Goal: Information Seeking & Learning: Find specific page/section

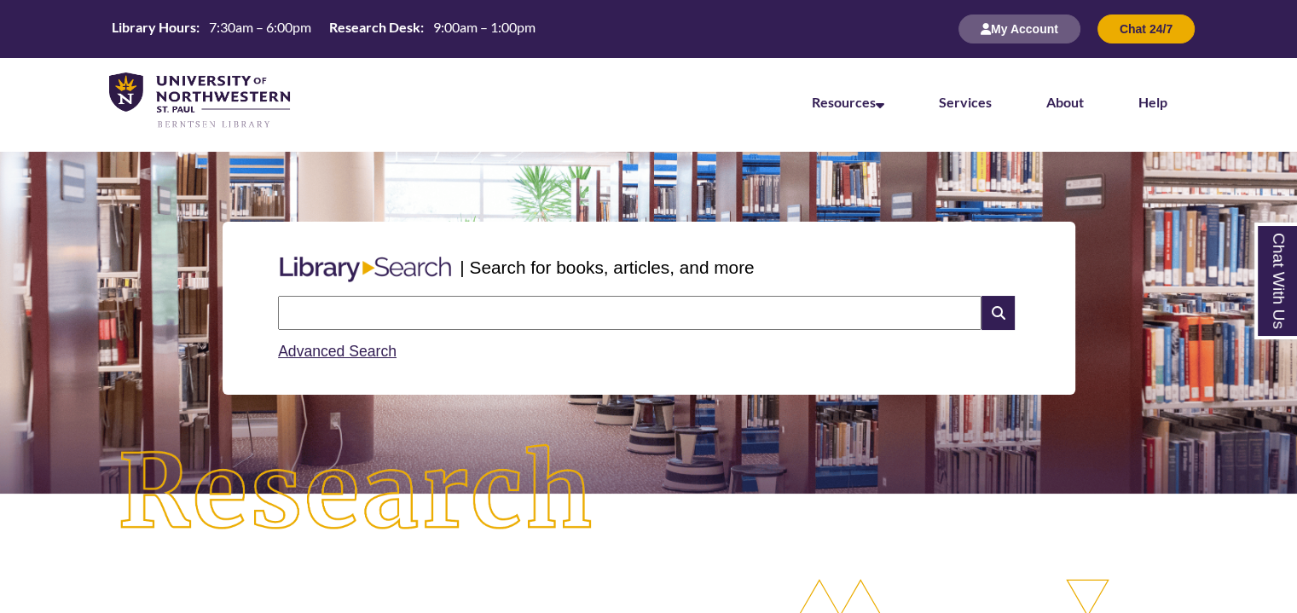
click at [512, 321] on input "text" at bounding box center [630, 313] width 704 height 34
click at [913, 262] on div "| Search for books, articles, and more" at bounding box center [648, 267] width 755 height 43
click at [613, 322] on input "text" at bounding box center [630, 313] width 704 height 34
type input "**********"
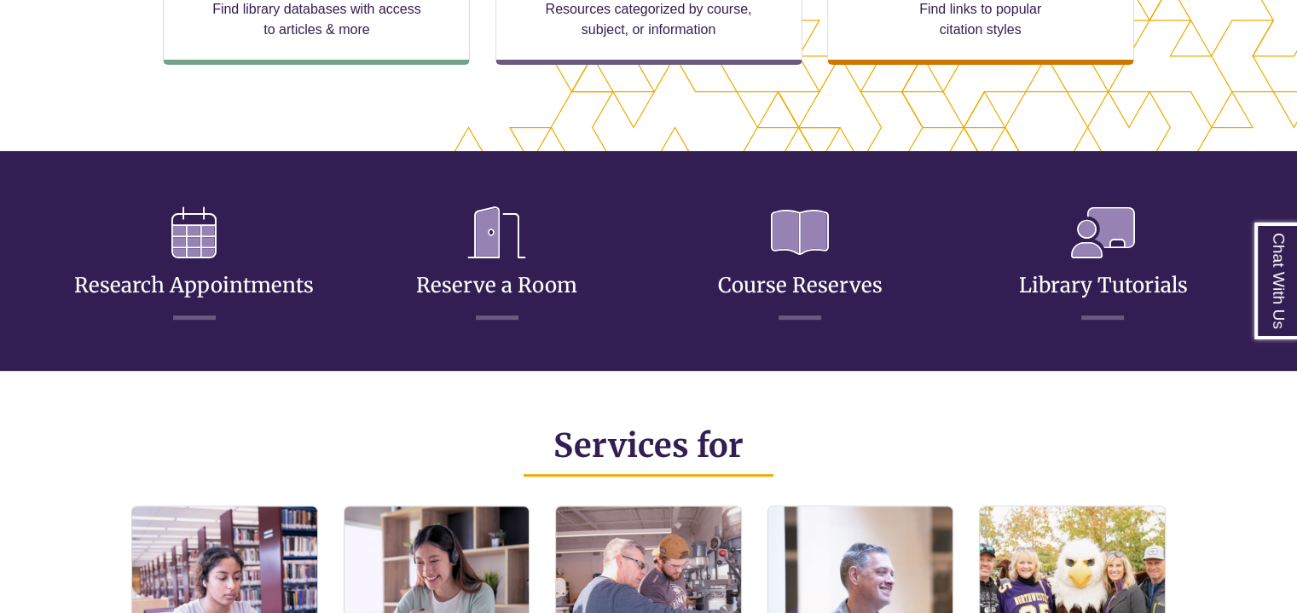
scroll to position [597, 0]
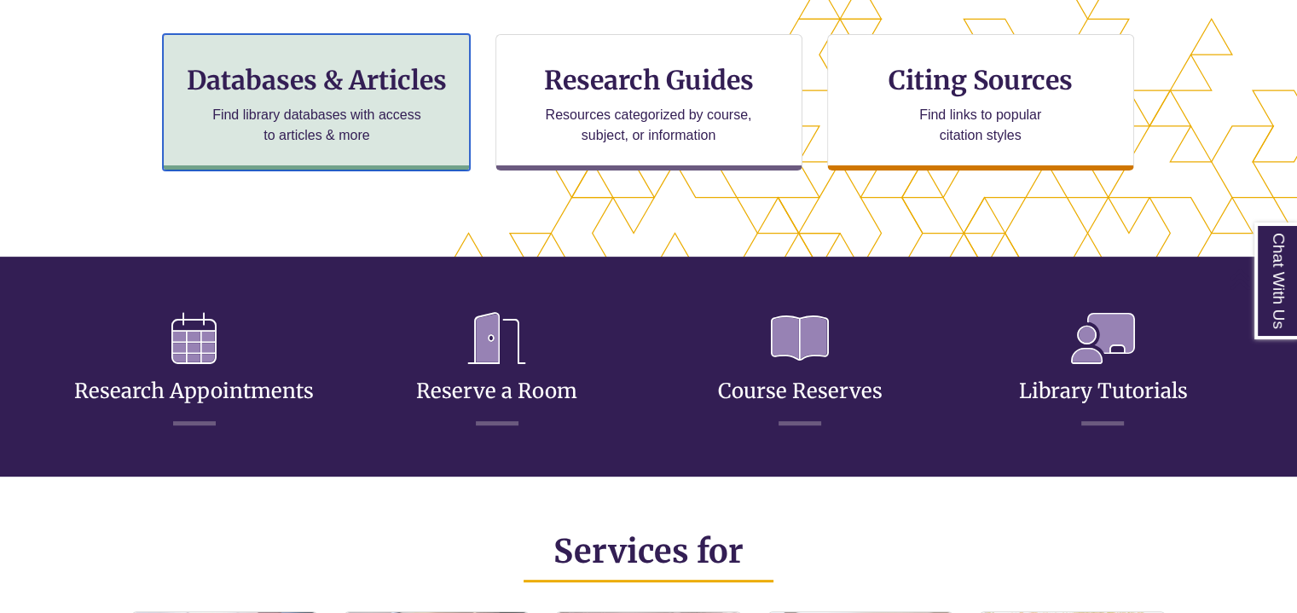
click at [413, 88] on h3 "Databases & Articles" at bounding box center [316, 80] width 278 height 32
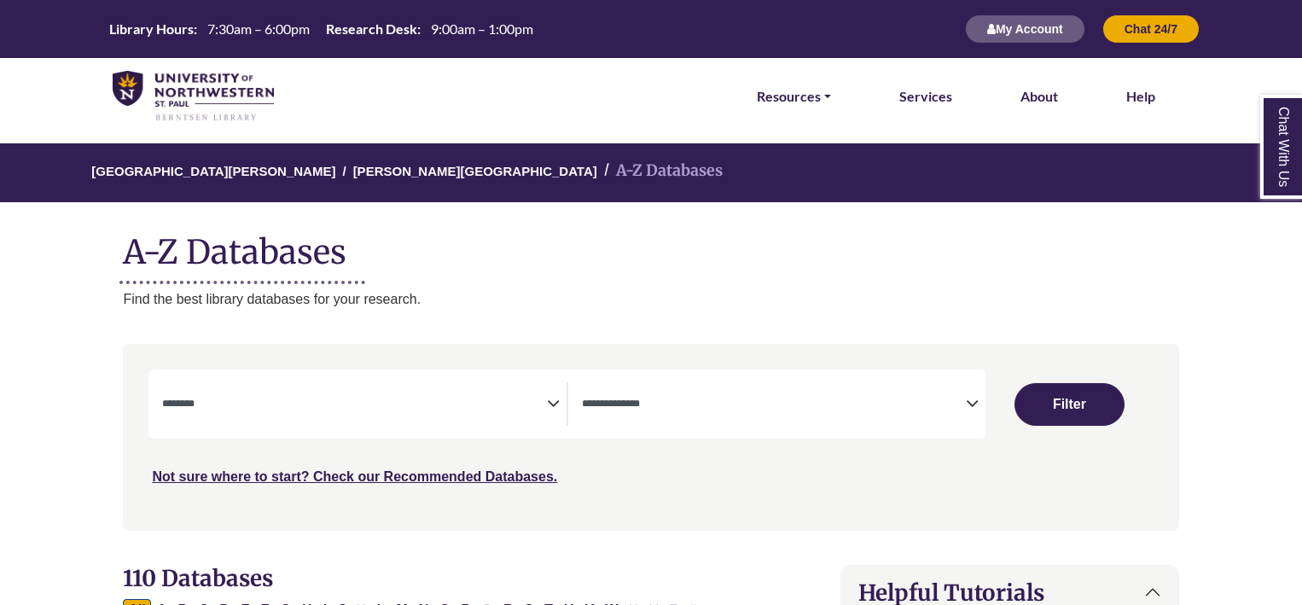
select select "Database Subject Filter"
select select "Database Types Filter"
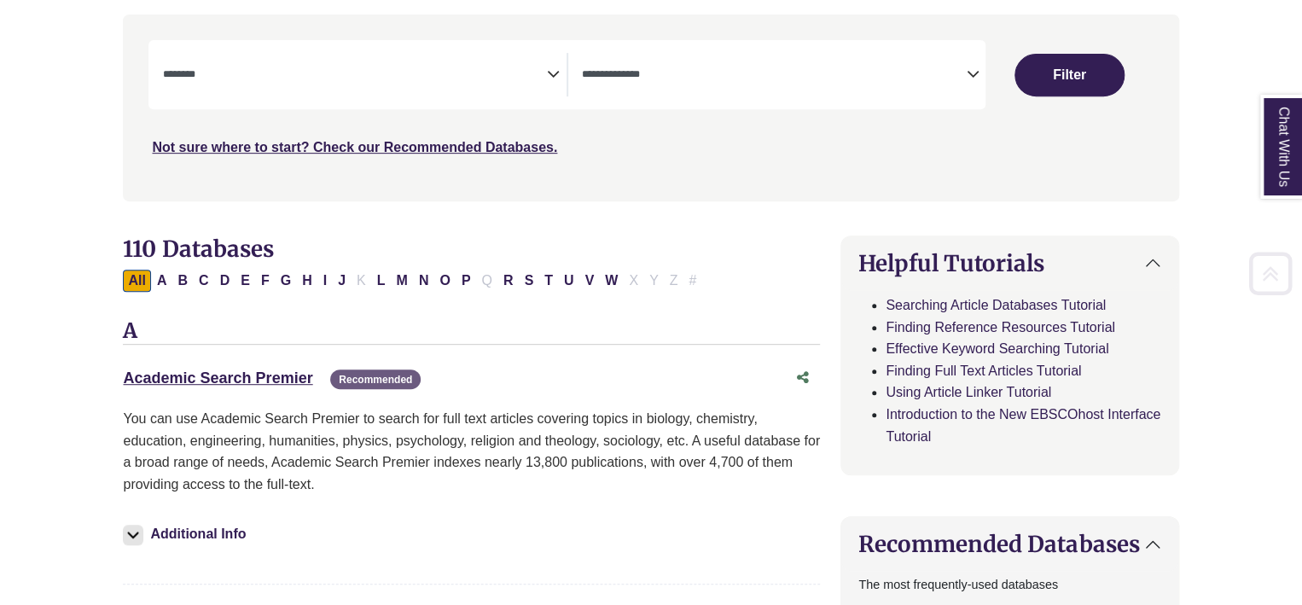
scroll to position [341, 0]
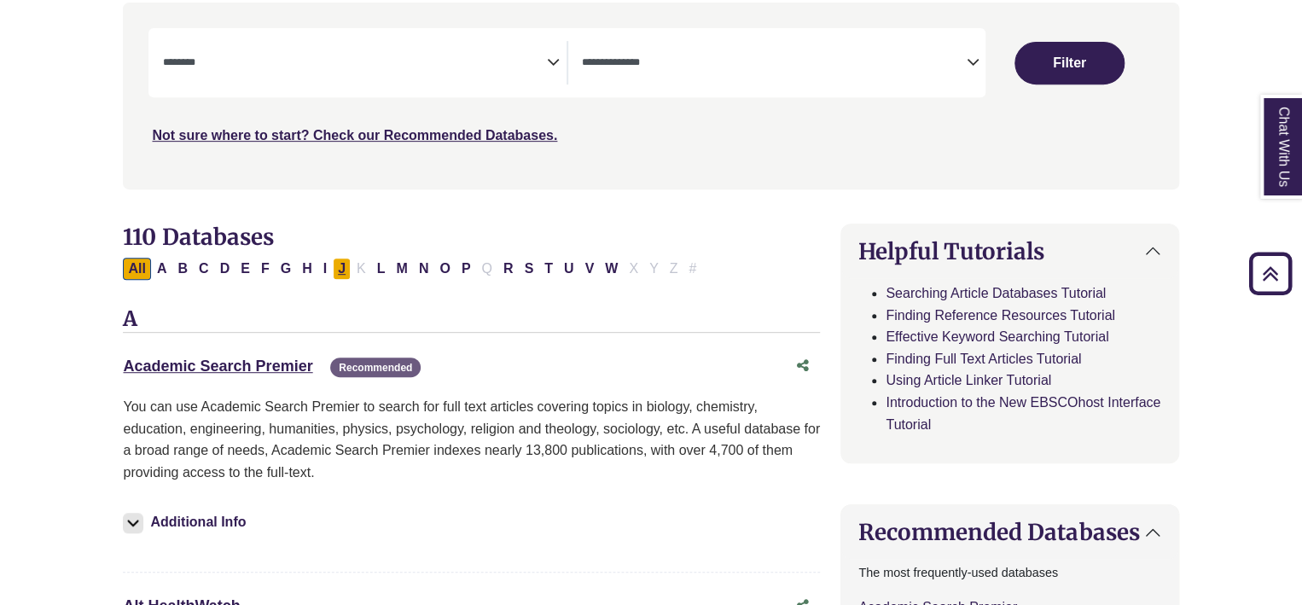
click at [339, 270] on button "J" at bounding box center [342, 269] width 18 height 22
select select "Database Subject Filter"
select select "Database Types Filter"
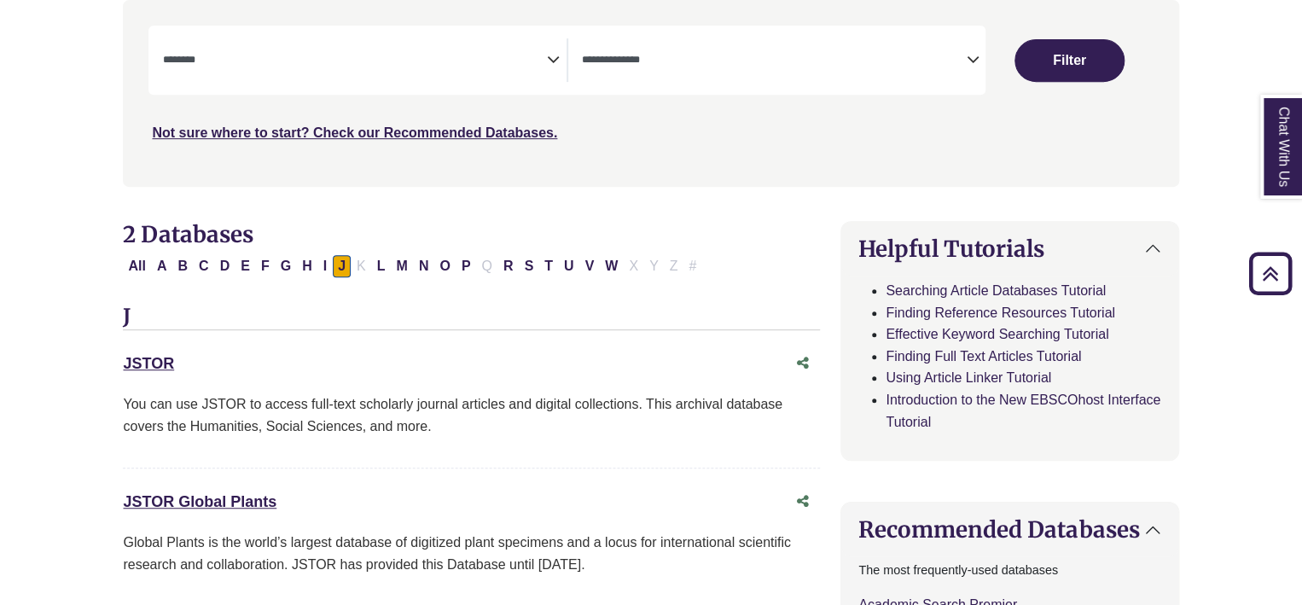
scroll to position [426, 0]
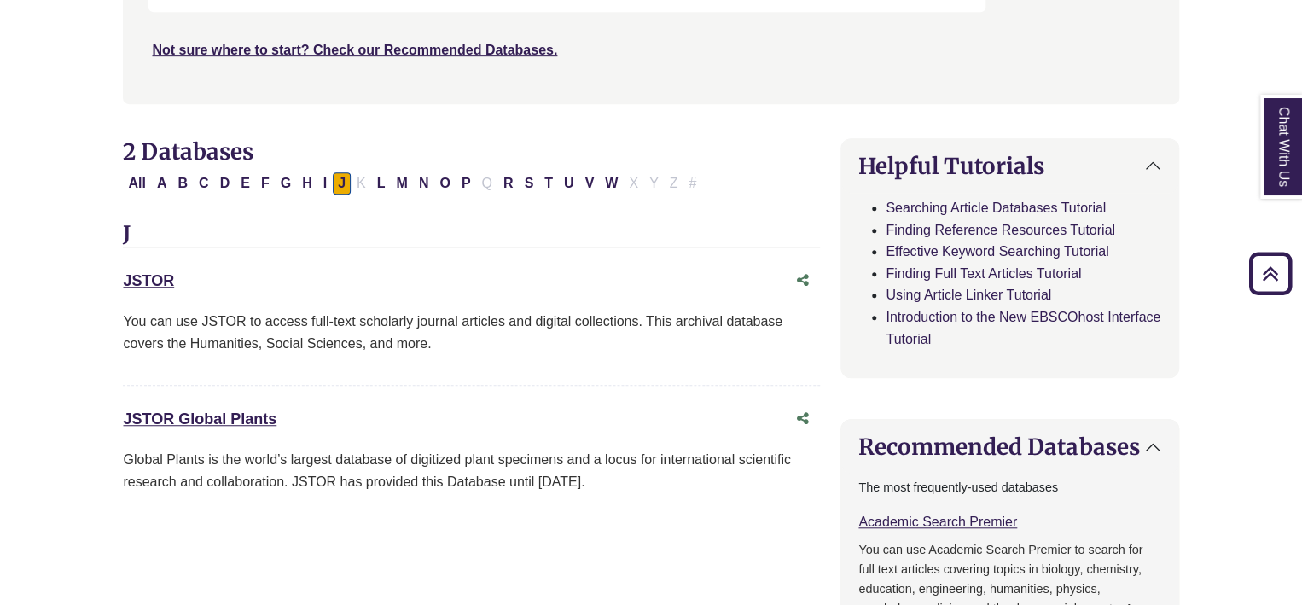
click at [174, 286] on div at bounding box center [181, 281] width 14 height 14
click at [167, 287] on link "JSTOR This link opens in a new window" at bounding box center [148, 280] width 51 height 17
